Goal: Information Seeking & Learning: Learn about a topic

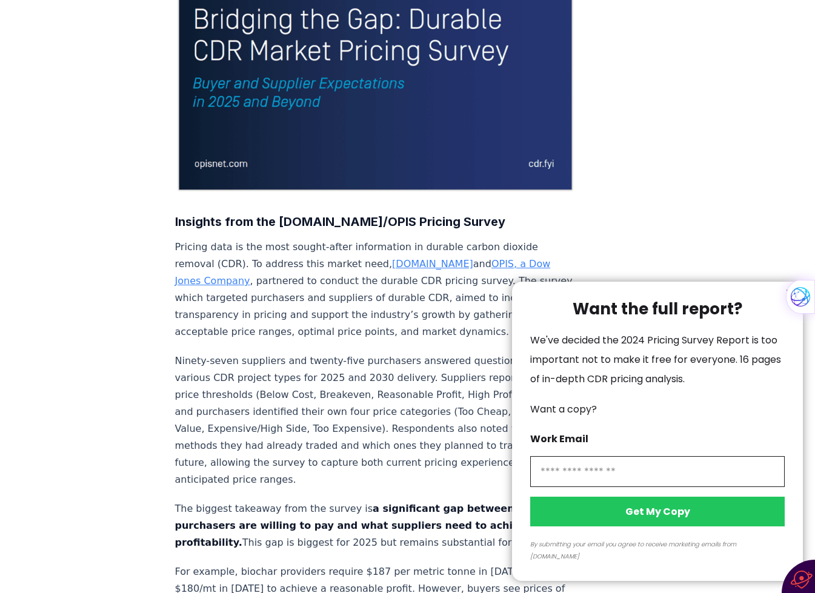
scroll to position [239, 0]
click at [617, 485] on input "information" at bounding box center [657, 471] width 254 height 31
type input "**********"
click at [637, 523] on button "Get My Copy" at bounding box center [657, 512] width 254 height 30
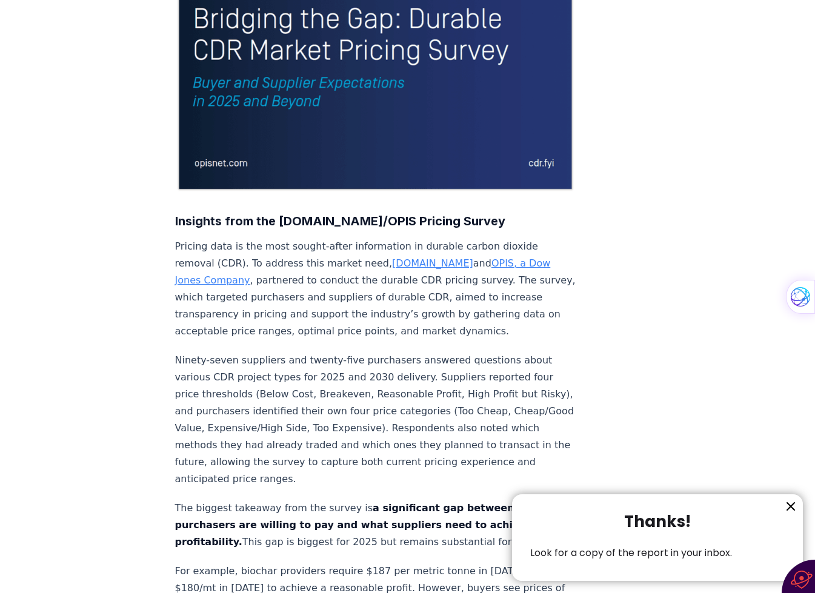
click at [789, 503] on icon "information" at bounding box center [790, 506] width 15 height 15
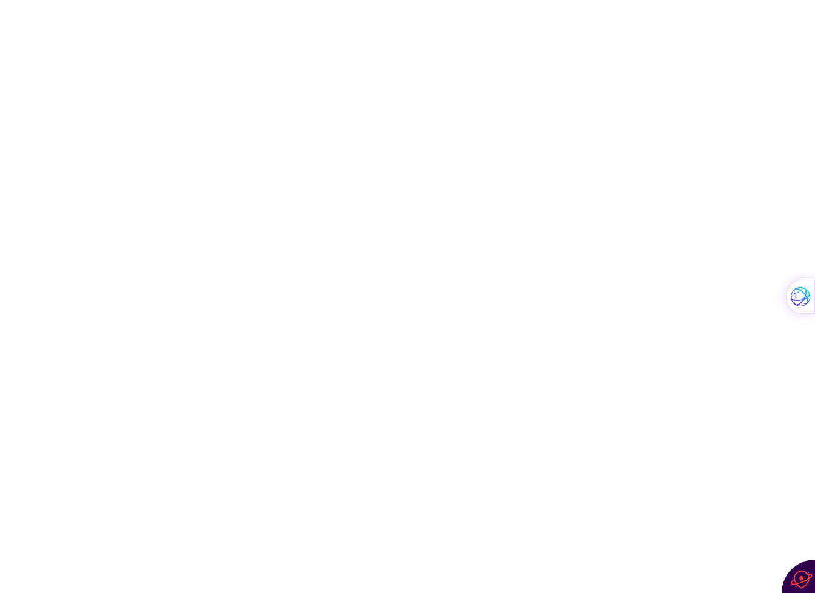
scroll to position [2557, 0]
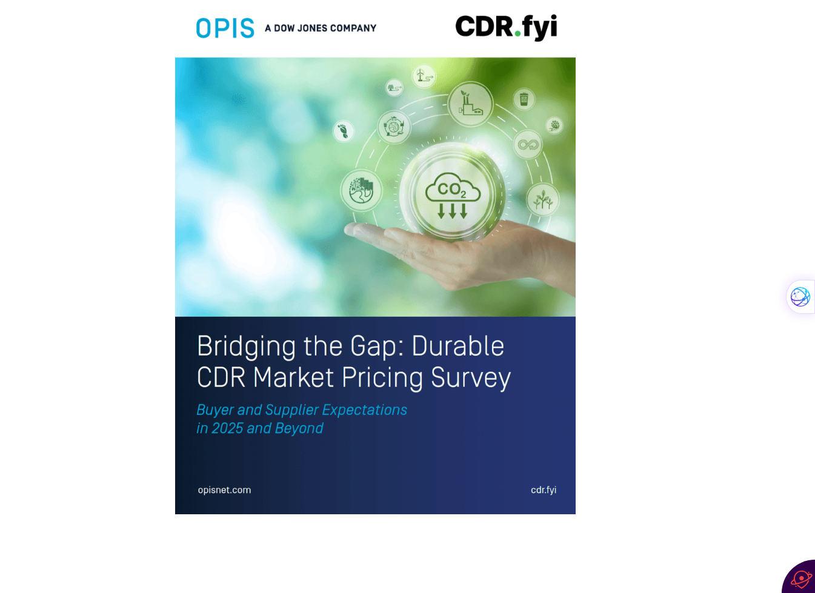
click at [406, 225] on img at bounding box center [375, 253] width 401 height 523
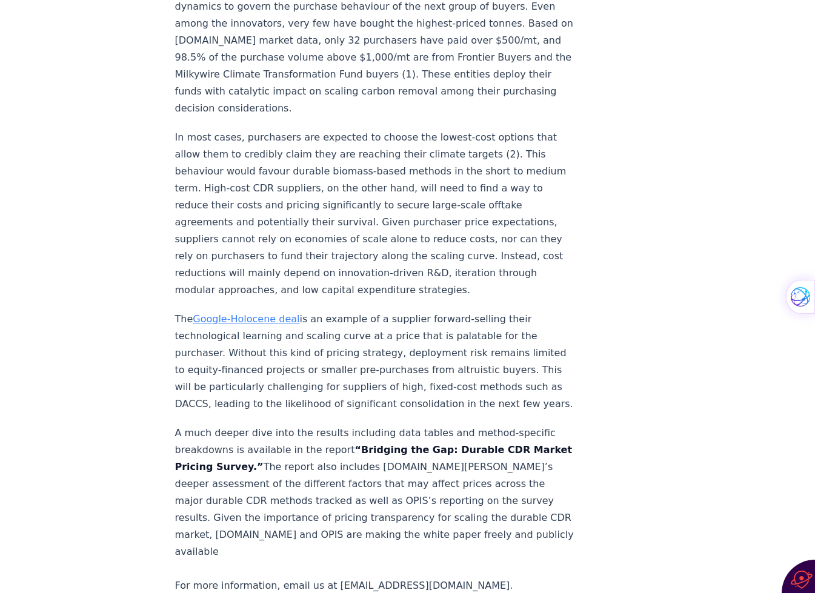
scroll to position [1906, 0]
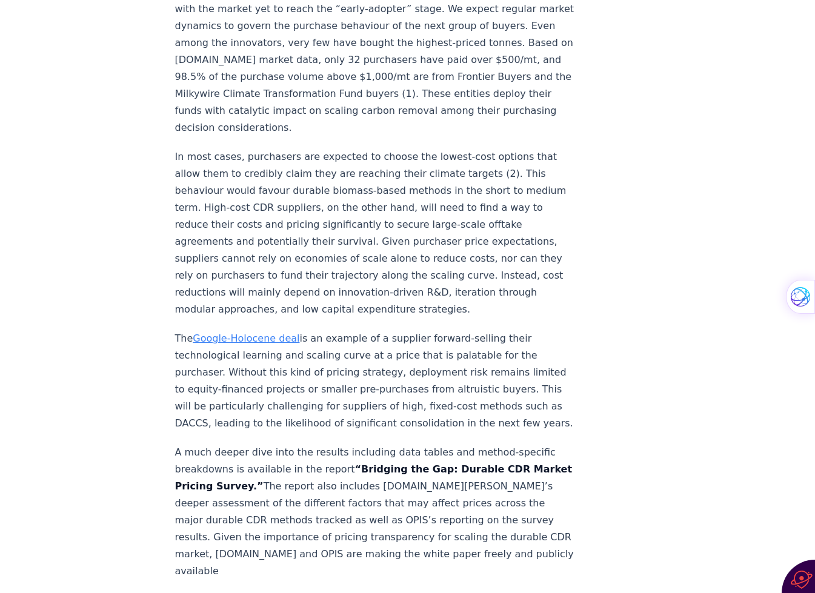
click at [248, 333] on link "Google-Holocene deal" at bounding box center [246, 339] width 107 height 12
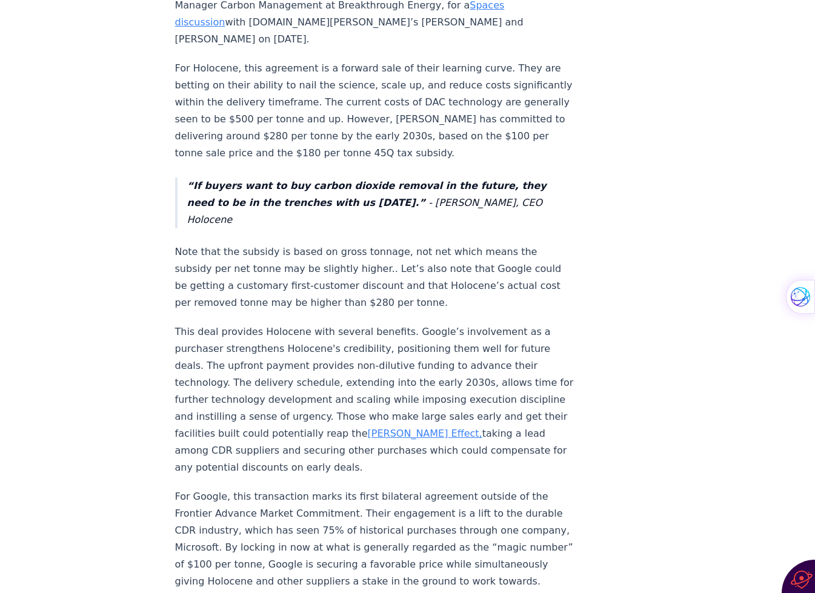
scroll to position [541, 0]
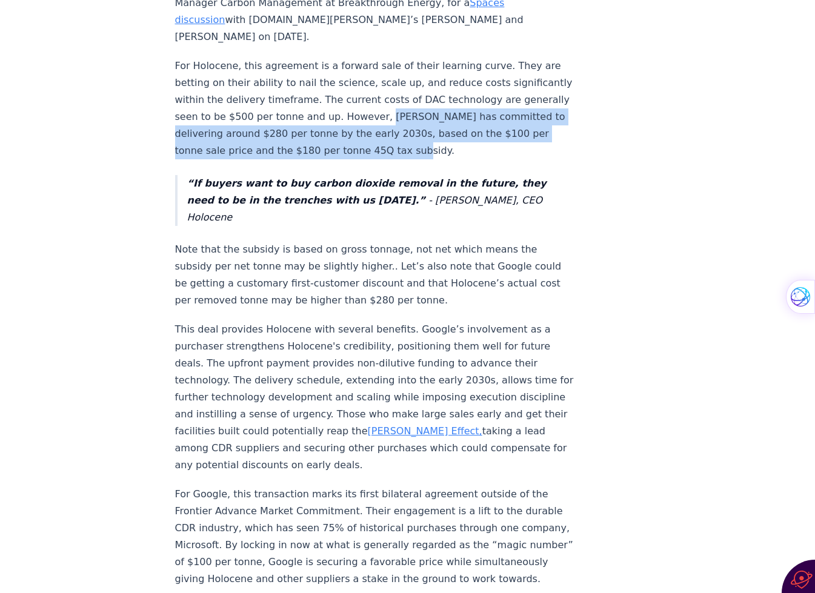
drag, startPoint x: 254, startPoint y: 78, endPoint x: 268, endPoint y: 109, distance: 34.4
click at [268, 109] on p "For Holocene, this agreement is a forward sale of their learning curve. They ar…" at bounding box center [375, 109] width 401 height 102
copy p "Holocene has committed to delivering around $280 per tonne by the early 2030s, …"
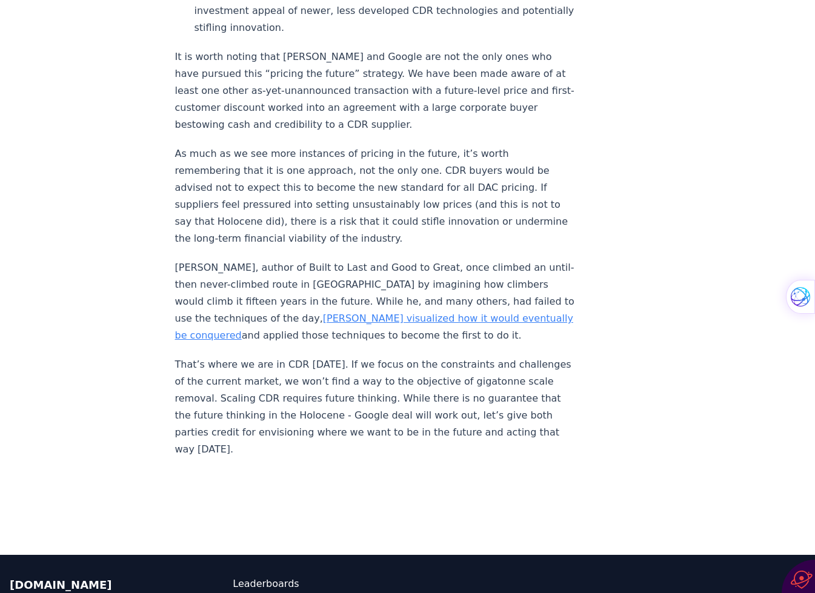
scroll to position [1416, 0]
